Goal: Task Accomplishment & Management: Manage account settings

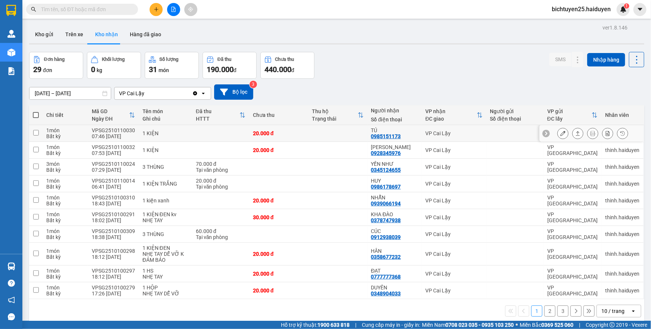
click at [558, 136] on button at bounding box center [563, 133] width 10 height 13
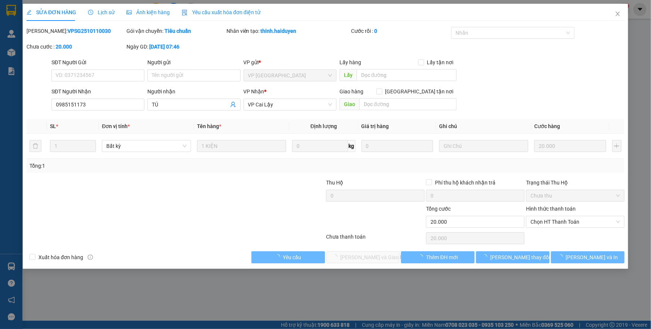
type input "0985151173"
type input "TÚ"
type input "0"
type input "20.000"
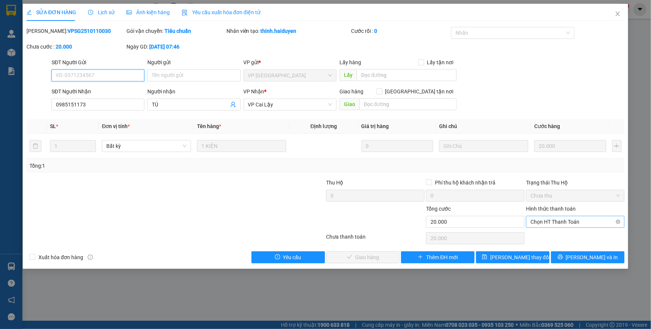
click at [575, 220] on span "Chọn HT Thanh Toán" at bounding box center [576, 221] width 90 height 11
click at [560, 238] on div "Tại văn phòng" at bounding box center [576, 236] width 90 height 8
type input "0"
click at [381, 256] on span "[PERSON_NAME] và Giao hàng" at bounding box center [377, 257] width 72 height 8
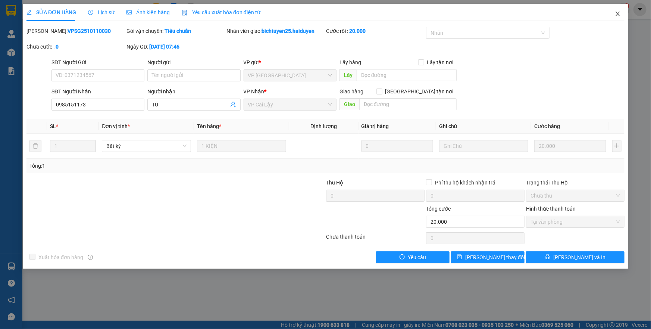
click at [618, 13] on icon "close" at bounding box center [618, 14] width 6 height 6
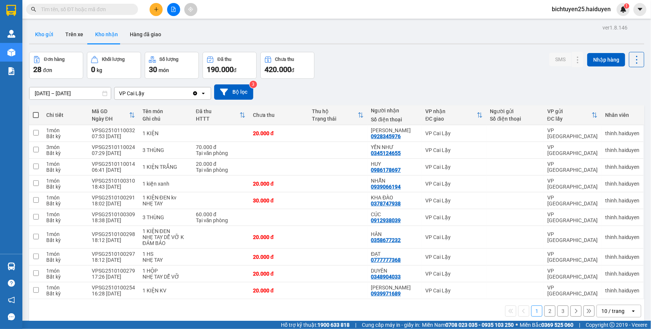
click at [50, 36] on button "Kho gửi" at bounding box center [44, 34] width 30 height 18
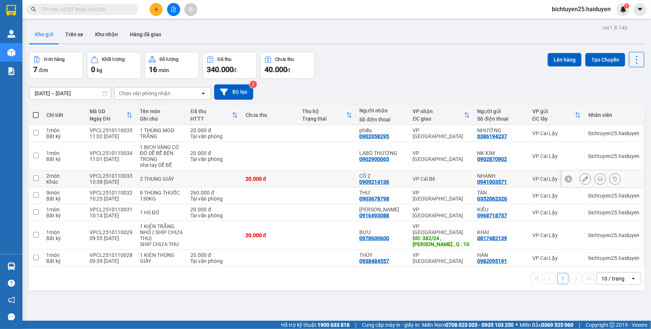
click at [445, 182] on td "VP Cái Bè" at bounding box center [441, 179] width 65 height 17
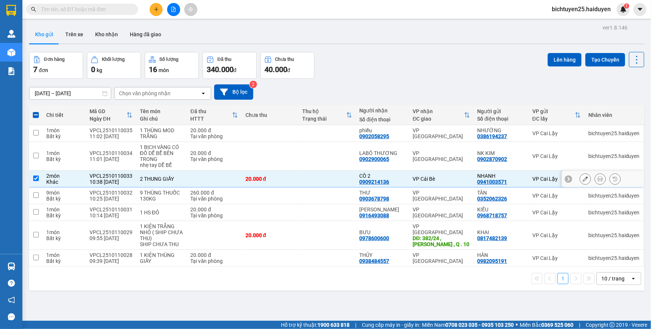
click at [451, 179] on div "VP Cái Bè" at bounding box center [441, 179] width 57 height 6
checkbox input "false"
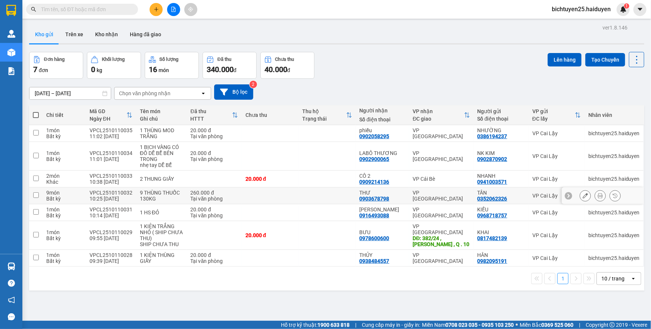
click at [450, 197] on div "VP [GEOGRAPHIC_DATA]" at bounding box center [441, 196] width 57 height 12
checkbox input "true"
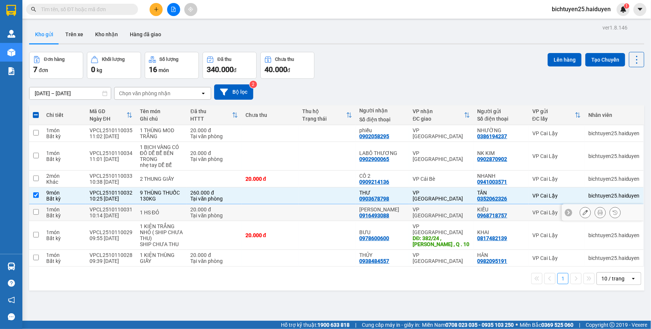
click at [449, 208] on td "VP [GEOGRAPHIC_DATA]" at bounding box center [441, 212] width 65 height 17
checkbox input "true"
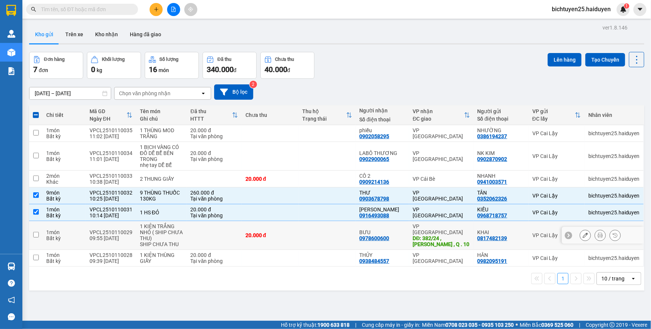
click at [456, 226] on div "VP [GEOGRAPHIC_DATA]" at bounding box center [441, 229] width 57 height 12
checkbox input "true"
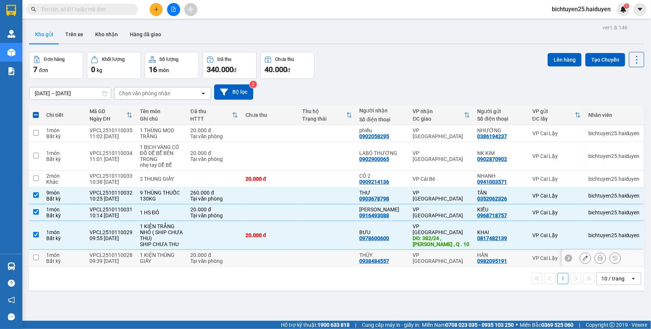
click at [449, 255] on div "VP [GEOGRAPHIC_DATA]" at bounding box center [441, 258] width 57 height 12
checkbox input "true"
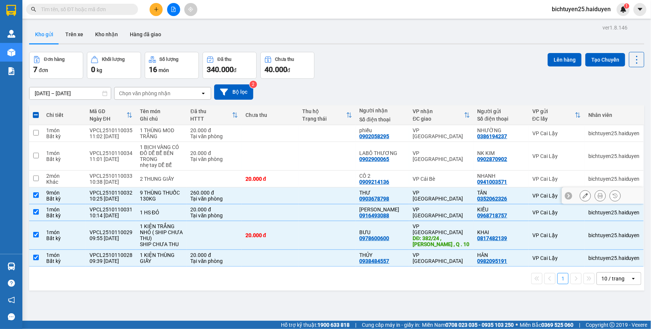
click at [283, 197] on td at bounding box center [270, 195] width 57 height 17
checkbox input "false"
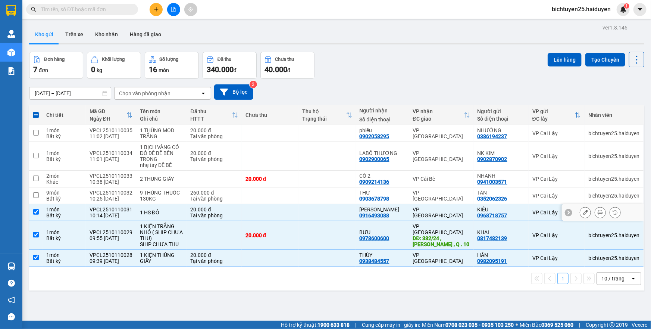
click at [280, 215] on td at bounding box center [270, 212] width 57 height 17
checkbox input "false"
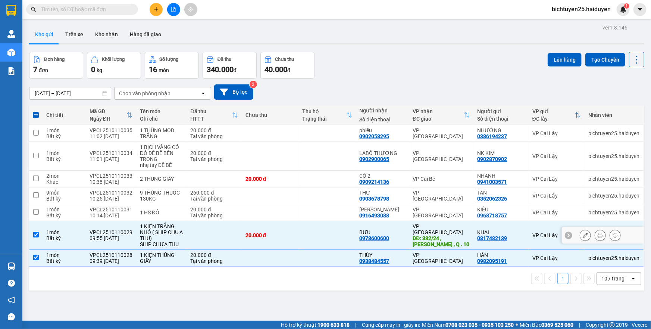
click at [281, 233] on div "20.000 đ" at bounding box center [271, 235] width 50 height 6
checkbox input "false"
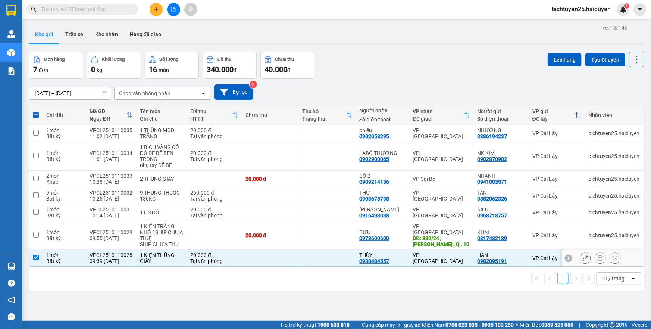
click at [285, 262] on td at bounding box center [270, 258] width 57 height 17
checkbox input "false"
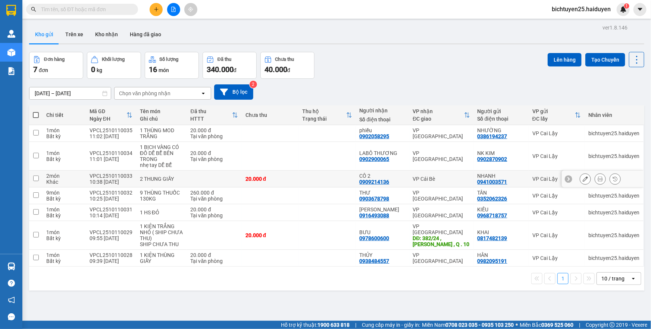
click at [409, 178] on td "VP Cái Bè" at bounding box center [441, 179] width 65 height 17
checkbox input "true"
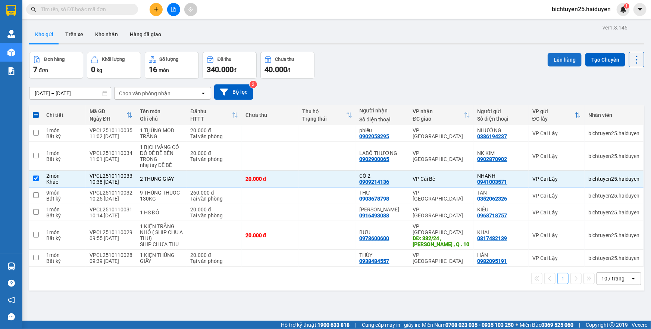
click at [570, 60] on button "Lên hàng" at bounding box center [565, 59] width 34 height 13
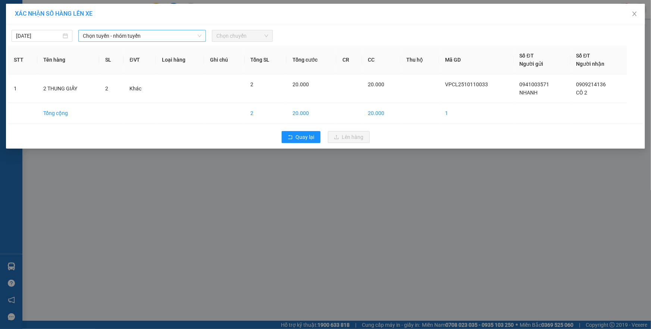
click at [178, 34] on span "Chọn tuyến - nhóm tuyến" at bounding box center [142, 35] width 119 height 11
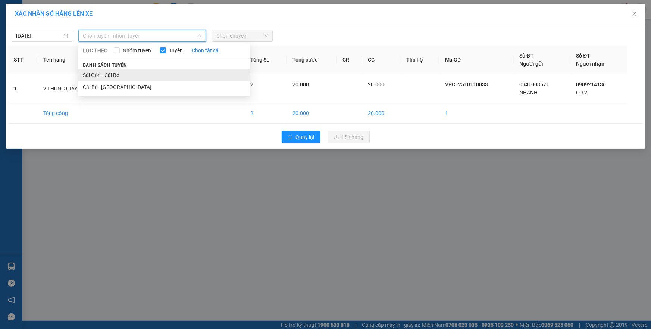
click at [166, 77] on li "Sài Gòn - Cái Bè" at bounding box center [164, 75] width 172 height 12
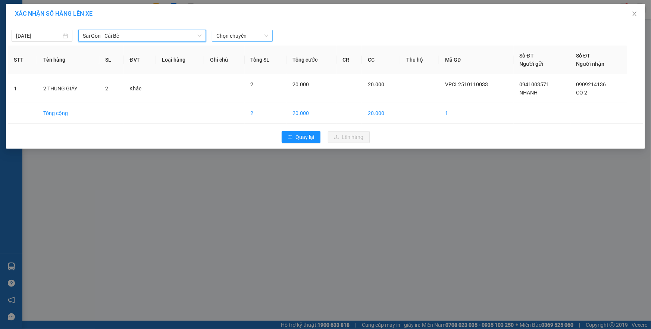
click at [252, 37] on span "Chọn chuyến" at bounding box center [243, 35] width 52 height 11
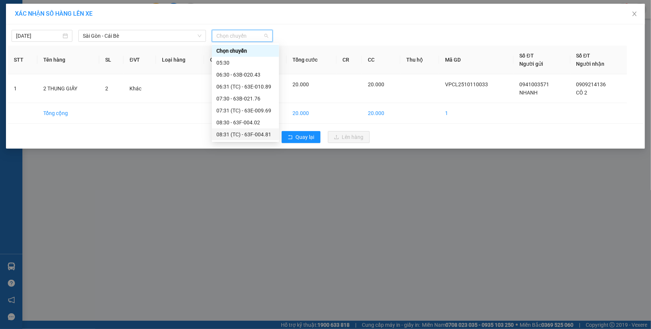
click at [248, 134] on div "08:31 (TC) - 63F-004.81" at bounding box center [246, 134] width 58 height 8
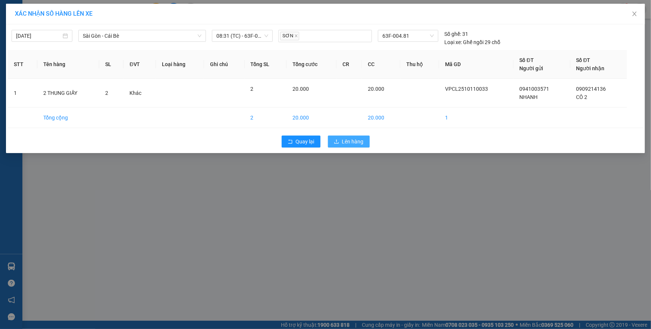
click at [354, 142] on span "Lên hàng" at bounding box center [353, 141] width 22 height 8
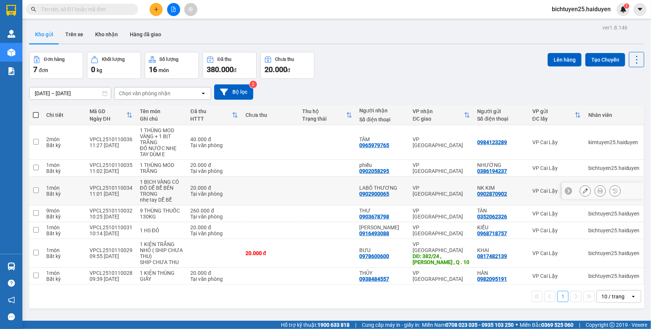
click at [288, 190] on td at bounding box center [270, 191] width 57 height 29
checkbox input "true"
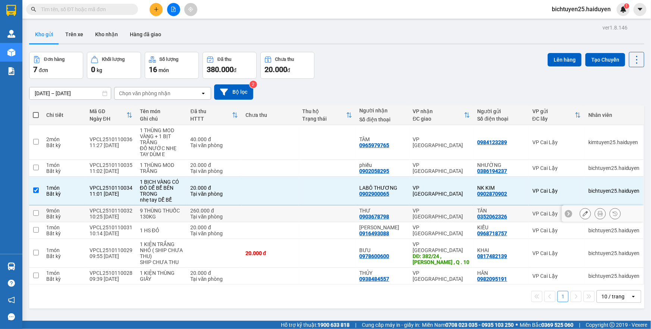
click at [293, 213] on td at bounding box center [270, 213] width 57 height 17
checkbox input "true"
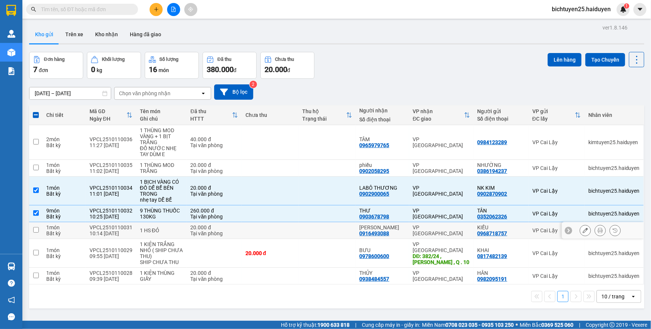
click at [291, 235] on td at bounding box center [270, 230] width 57 height 17
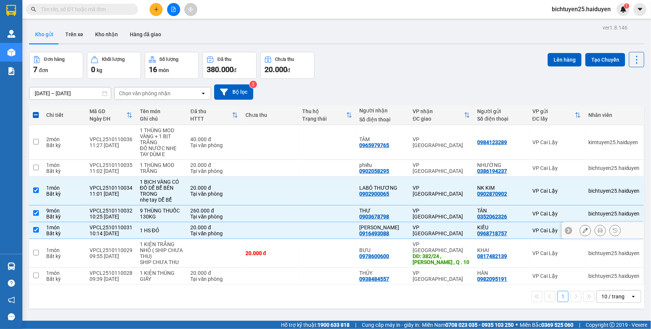
click at [290, 237] on td at bounding box center [270, 230] width 57 height 17
checkbox input "false"
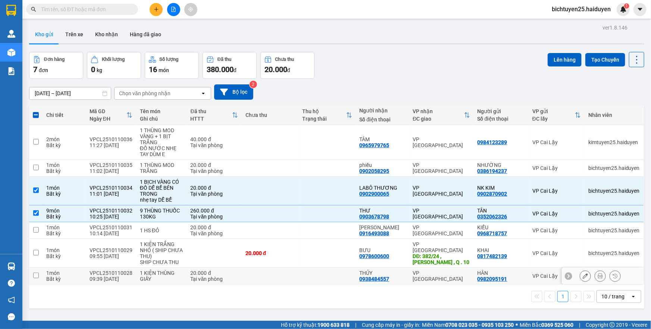
click at [289, 268] on td at bounding box center [270, 276] width 57 height 17
checkbox input "true"
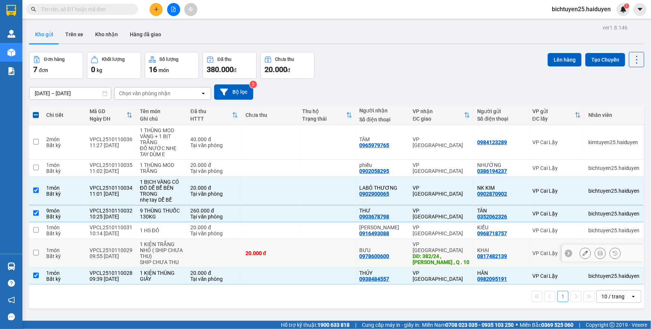
click at [299, 254] on td at bounding box center [327, 253] width 57 height 29
checkbox input "true"
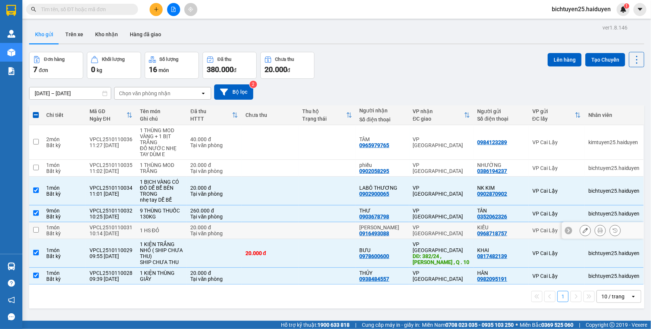
click at [313, 231] on td at bounding box center [327, 230] width 57 height 17
checkbox input "true"
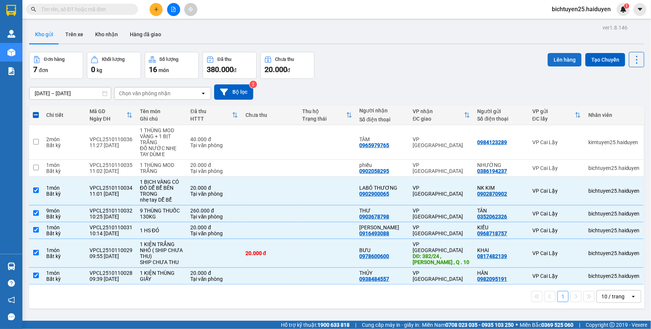
click at [557, 61] on button "Lên hàng" at bounding box center [565, 59] width 34 height 13
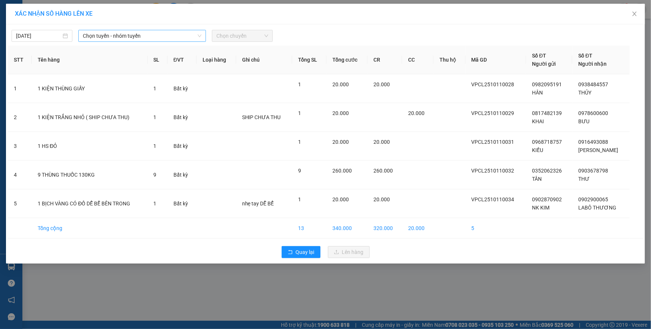
click at [108, 40] on span "Chọn tuyến - nhóm tuyến" at bounding box center [142, 35] width 119 height 11
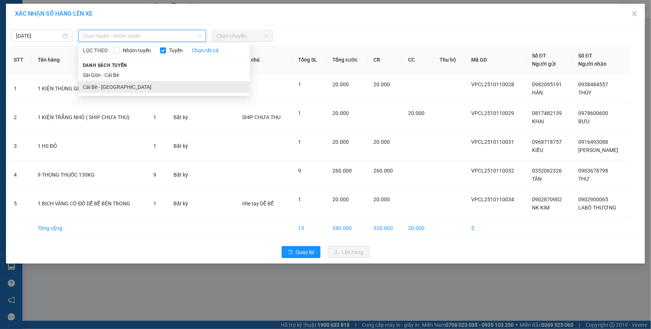
click at [112, 87] on li "Cái Bè - [GEOGRAPHIC_DATA]" at bounding box center [164, 87] width 172 height 12
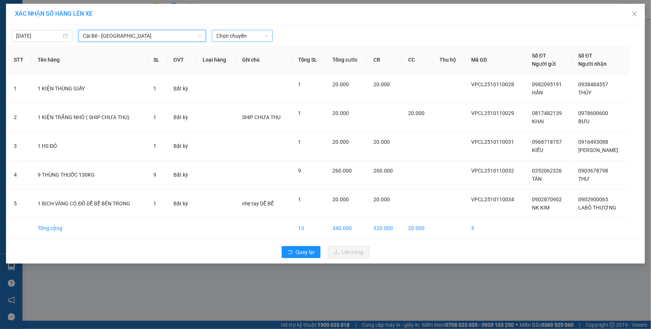
click at [238, 35] on span "Chọn chuyến" at bounding box center [243, 35] width 52 height 11
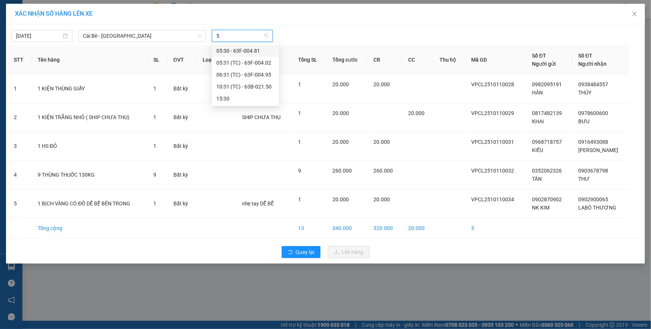
type input "50"
click at [243, 49] on div "10:31 (TC) - 63B-021.50" at bounding box center [246, 51] width 58 height 8
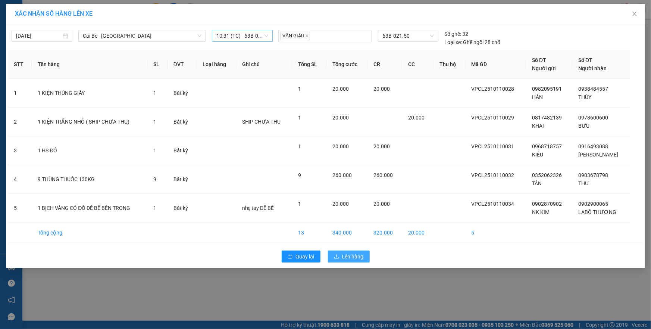
click at [344, 254] on span "Lên hàng" at bounding box center [353, 256] width 22 height 8
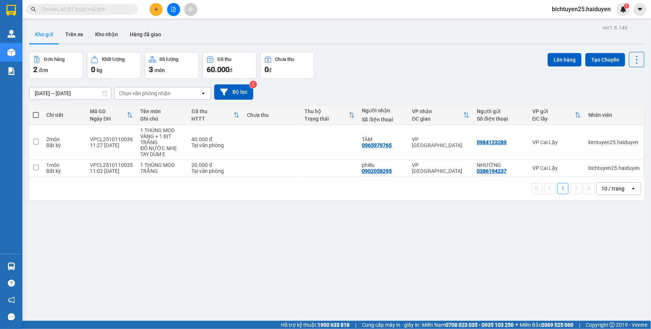
click at [131, 9] on span at bounding box center [133, 9] width 4 height 8
click at [120, 11] on input "text" at bounding box center [85, 9] width 88 height 8
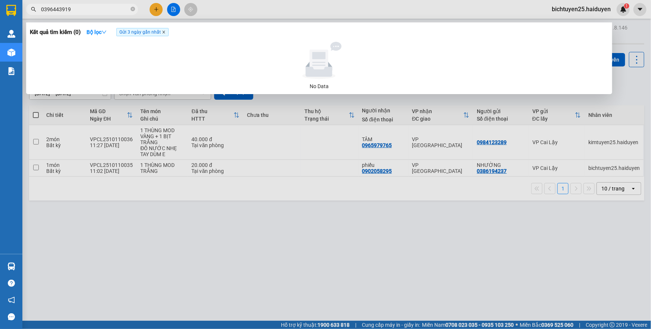
type input "0396443919"
click at [164, 33] on icon "close" at bounding box center [164, 32] width 4 height 4
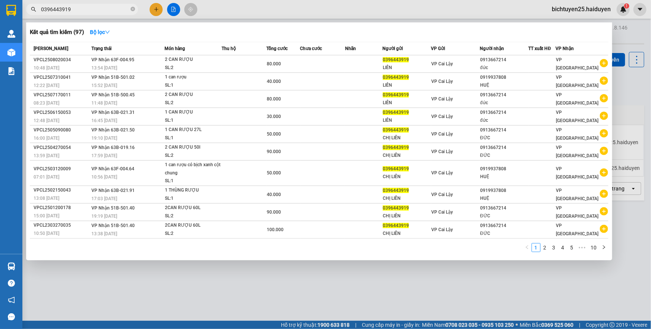
click at [234, 8] on div at bounding box center [325, 164] width 651 height 329
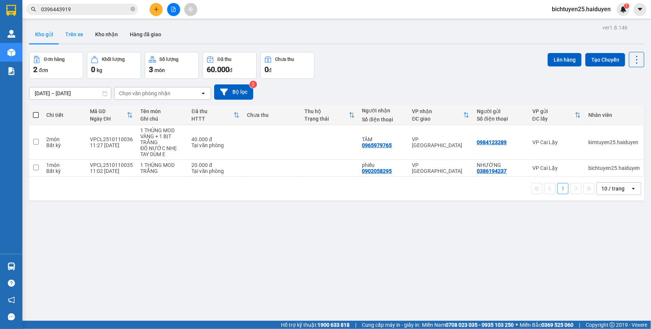
click at [70, 33] on button "Trên xe" at bounding box center [74, 34] width 30 height 18
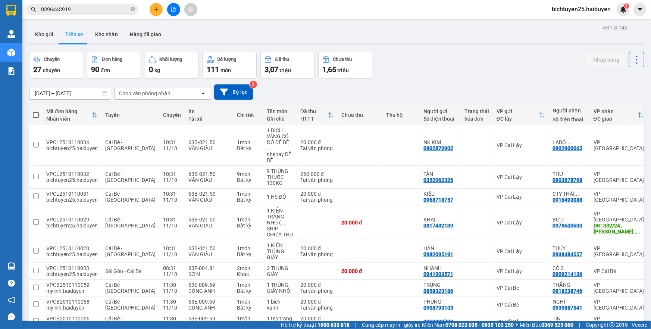
click at [161, 94] on div "Chọn văn phòng nhận" at bounding box center [145, 93] width 52 height 7
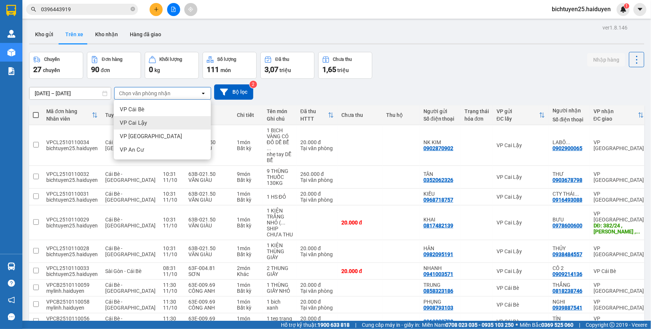
click at [152, 124] on div "VP Cai Lậy" at bounding box center [162, 122] width 97 height 13
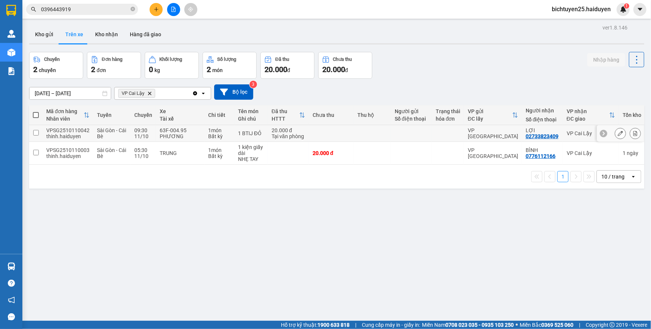
click at [401, 132] on div at bounding box center [412, 133] width 34 height 6
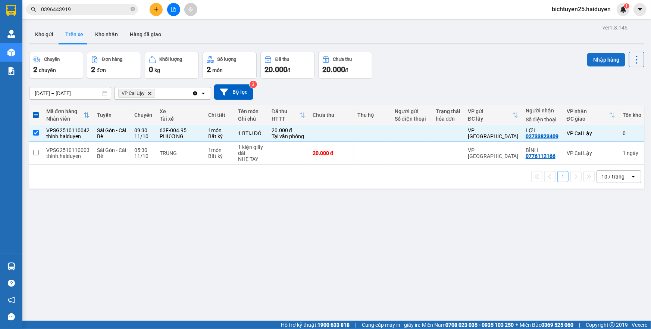
click at [606, 60] on button "Nhập hàng" at bounding box center [607, 59] width 38 height 13
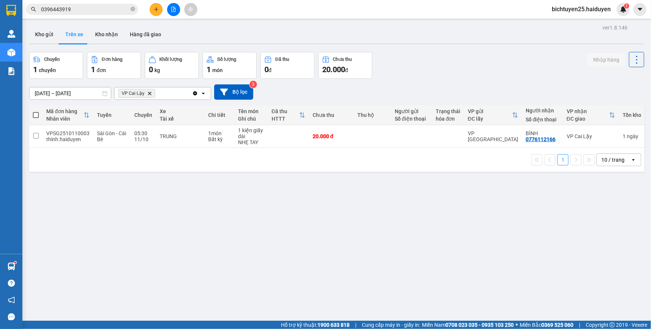
click at [440, 64] on div "Chuyến 1 chuyến Đơn hàng 1 đơn Khối lượng 0 kg Số lượng 1 món Đã thu 0 đ Chưa t…" at bounding box center [337, 65] width 616 height 27
click at [567, 137] on div "VP Cai Lậy" at bounding box center [591, 136] width 49 height 6
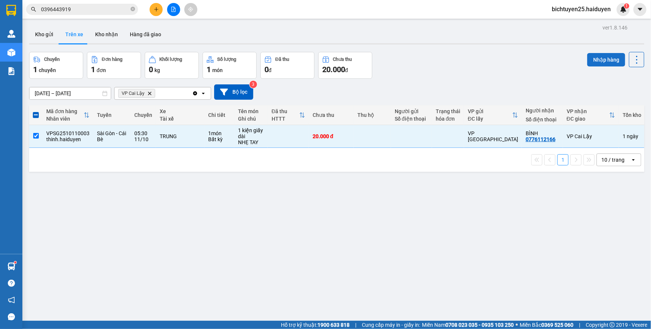
click at [597, 64] on button "Nhập hàng" at bounding box center [607, 59] width 38 height 13
checkbox input "false"
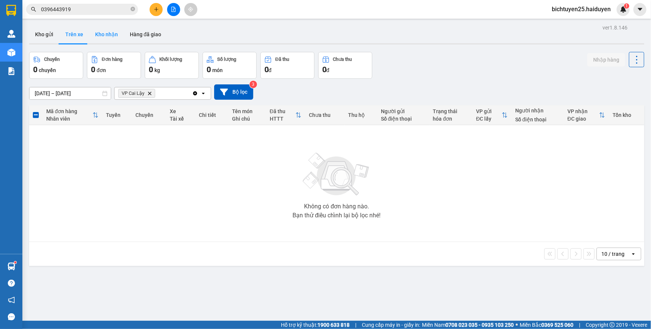
click at [108, 36] on button "Kho nhận" at bounding box center [106, 34] width 35 height 18
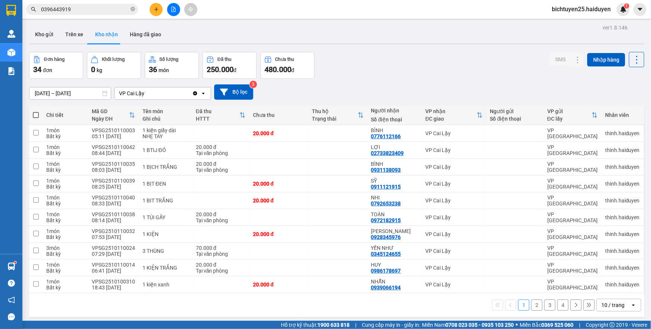
click at [462, 81] on div "[DATE] – [DATE] Press the down arrow key to interact with the calendar and sele…" at bounding box center [337, 92] width 616 height 27
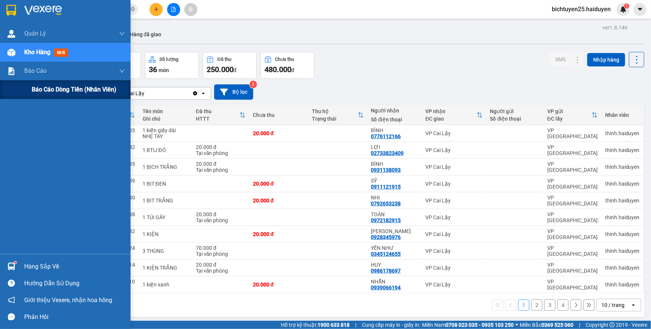
click at [28, 93] on div "Báo cáo dòng tiền (nhân viên)" at bounding box center [65, 89] width 131 height 19
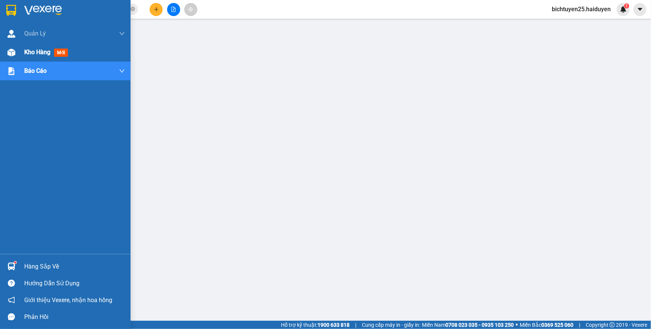
click at [48, 56] on span "Kho hàng" at bounding box center [37, 52] width 26 height 7
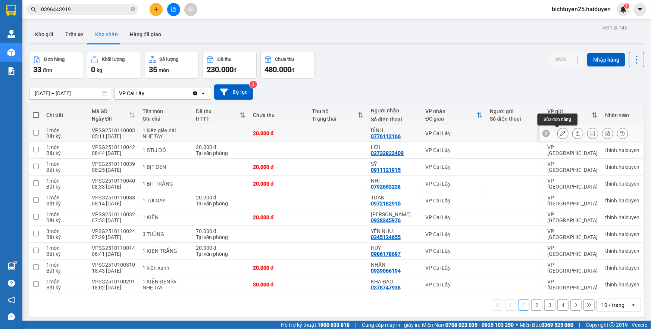
click at [558, 136] on button at bounding box center [563, 133] width 10 height 13
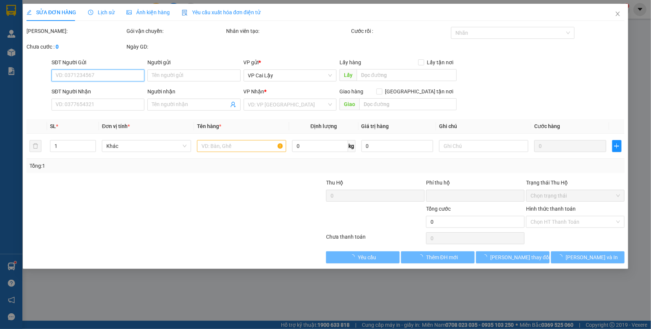
type input "0776112166"
type input "BÌNH"
type input "0"
type input "20.000"
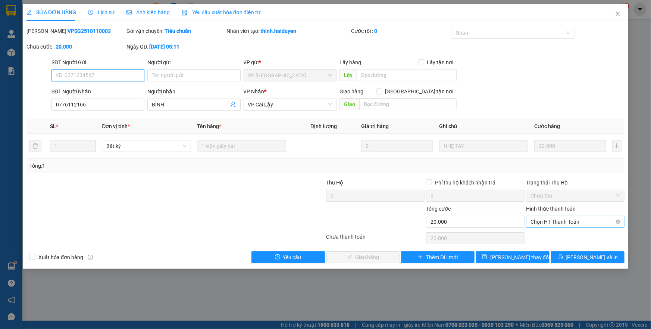
click at [545, 224] on span "Chọn HT Thanh Toán" at bounding box center [576, 221] width 90 height 11
click at [545, 234] on div "Tại văn phòng" at bounding box center [576, 236] width 90 height 8
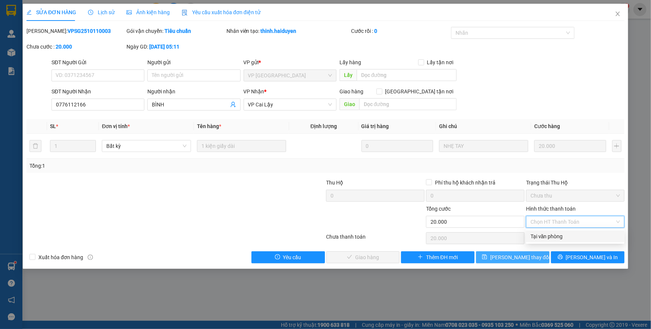
type input "0"
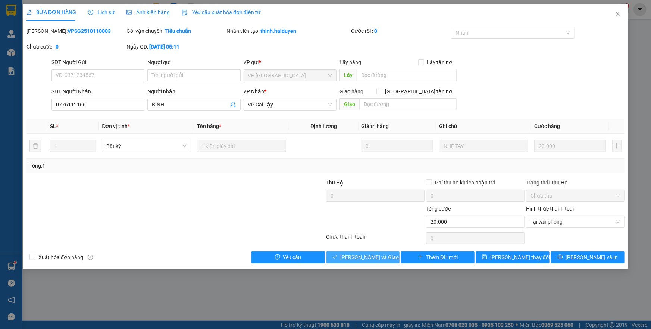
click at [370, 257] on span "[PERSON_NAME] và Giao hàng" at bounding box center [377, 257] width 72 height 8
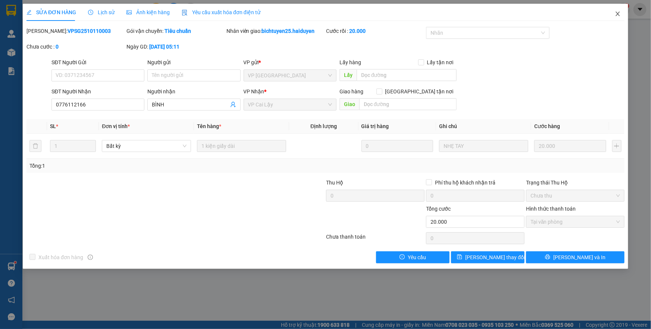
click at [618, 15] on icon "close" at bounding box center [618, 14] width 4 height 4
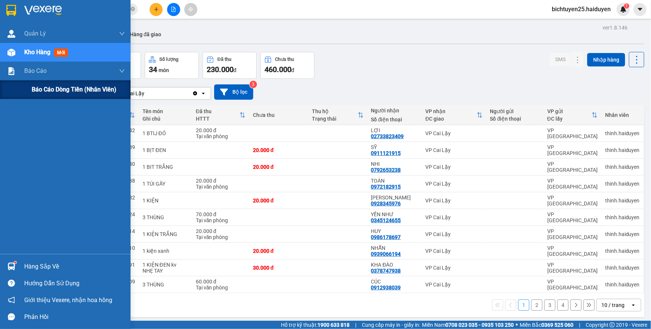
click at [34, 86] on span "Báo cáo dòng tiền (nhân viên)" at bounding box center [74, 89] width 85 height 9
